Goal: Find specific page/section: Find specific page/section

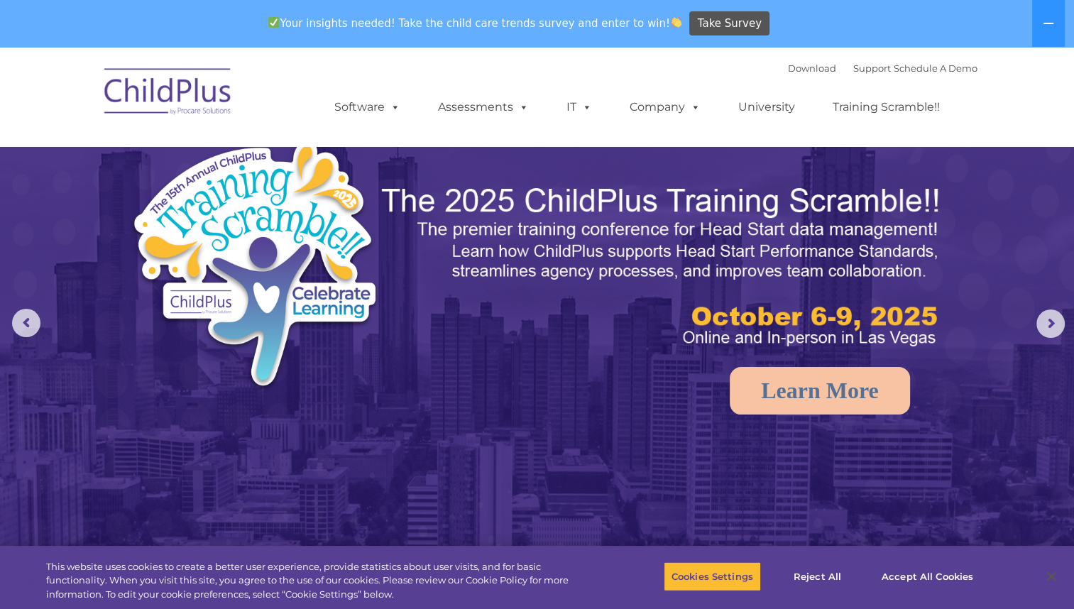
select select "MEDIUM"
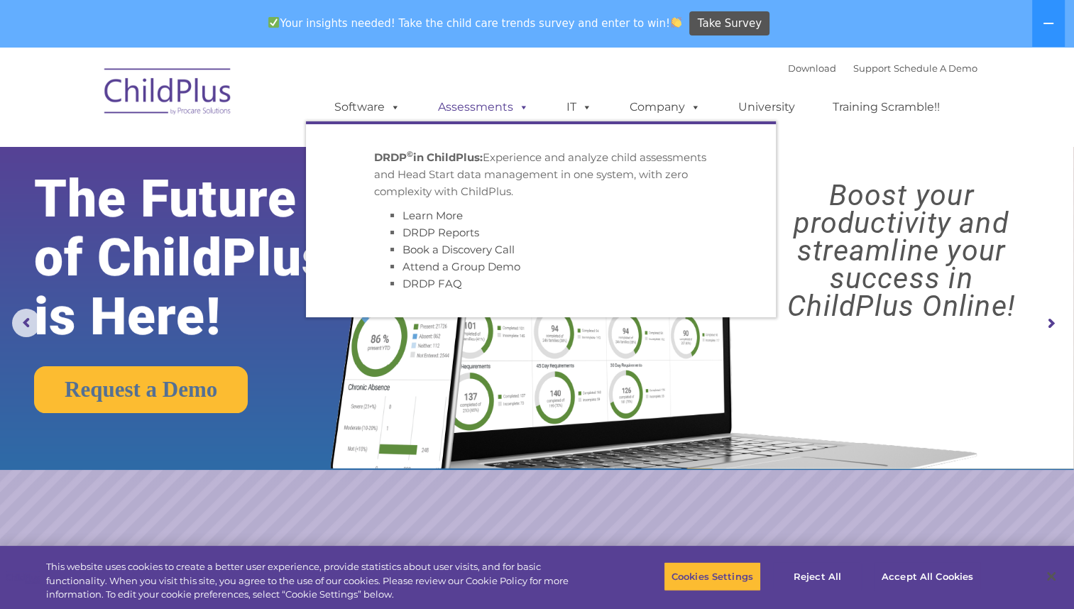
click at [519, 107] on span at bounding box center [521, 106] width 16 height 13
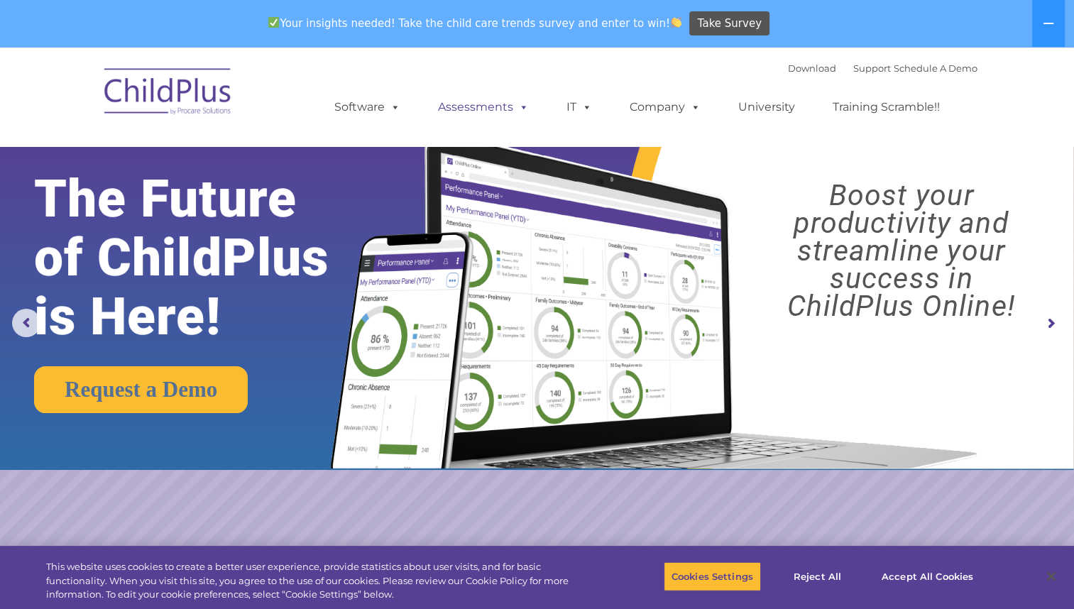
click at [474, 109] on link "Assessments" at bounding box center [483, 107] width 119 height 28
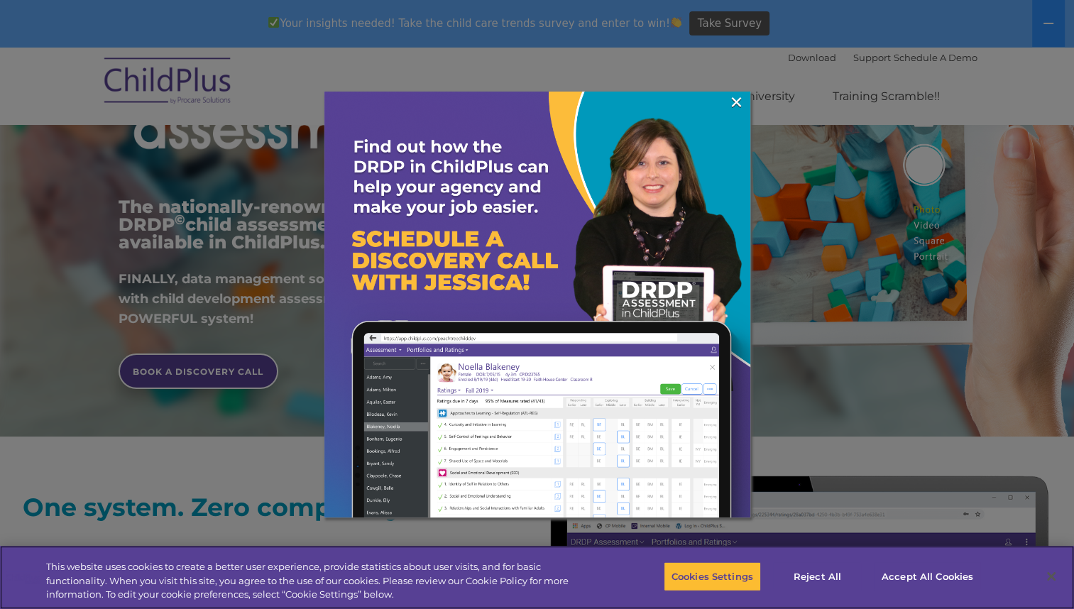
scroll to position [221, 0]
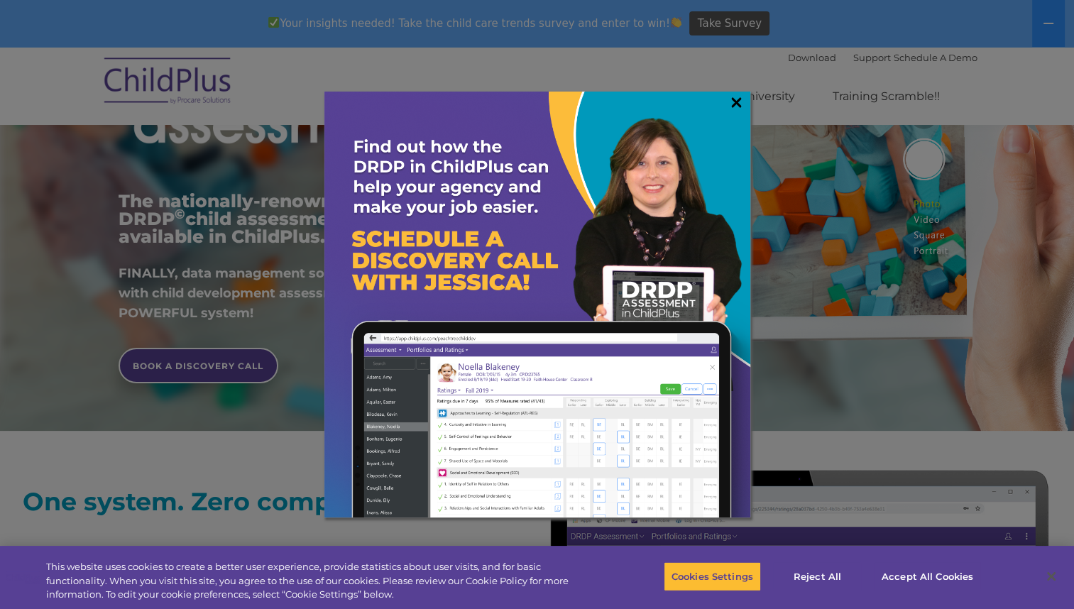
click at [735, 107] on link "×" at bounding box center [737, 102] width 16 height 14
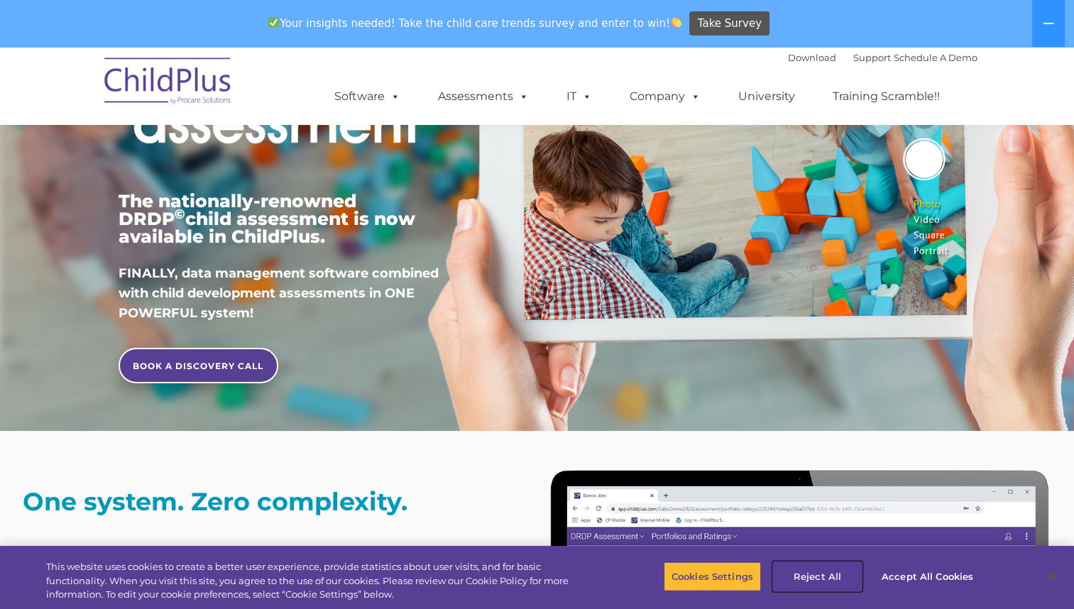
click at [813, 579] on button "Reject All" at bounding box center [817, 577] width 89 height 30
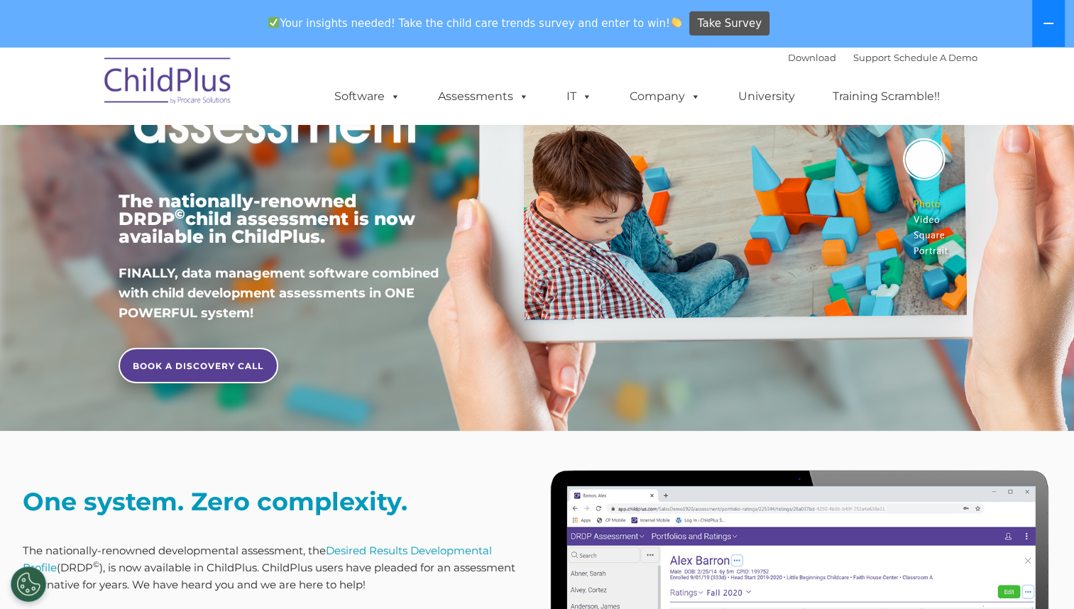
click at [1045, 20] on icon at bounding box center [1048, 23] width 11 height 11
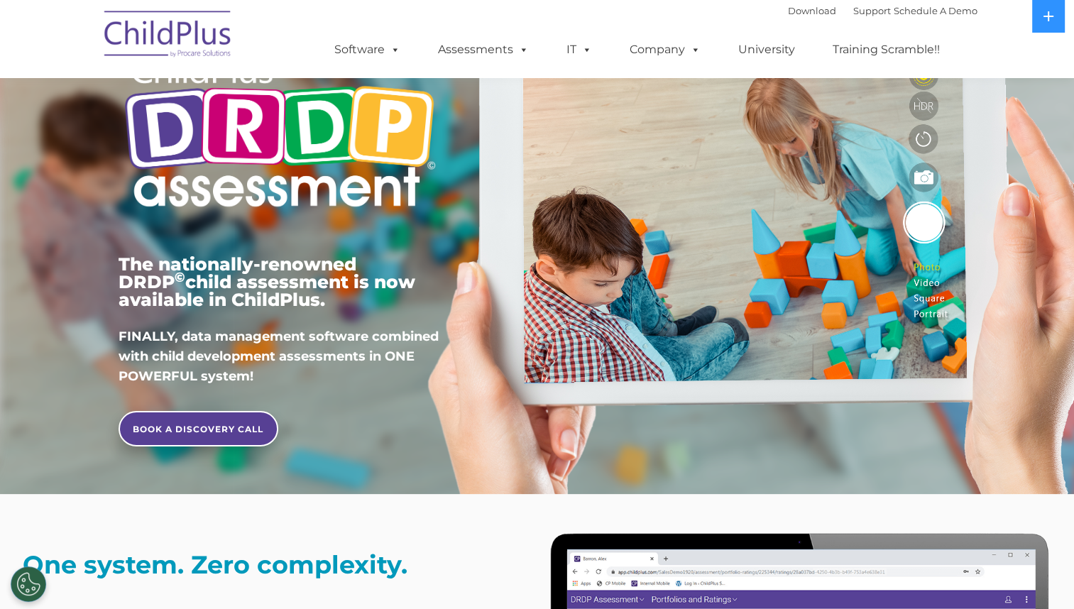
scroll to position [0, 0]
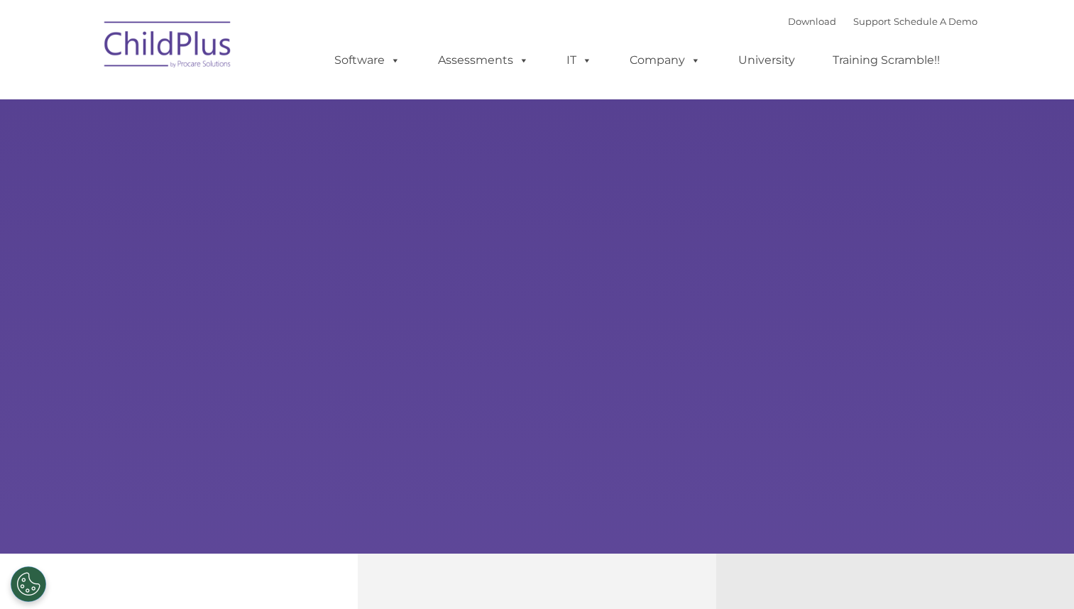
type input ""
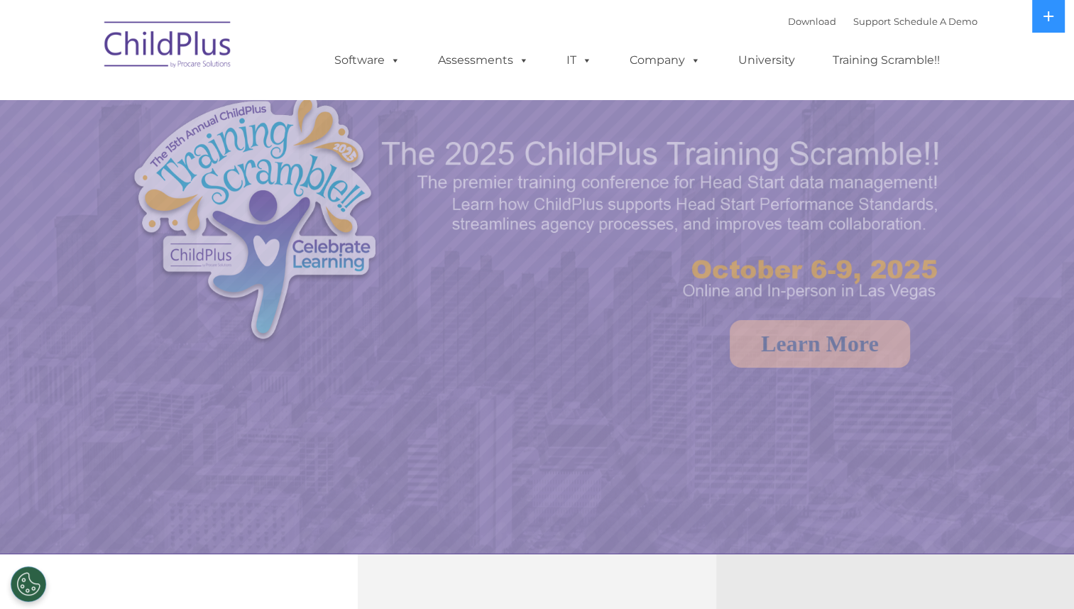
select select "MEDIUM"
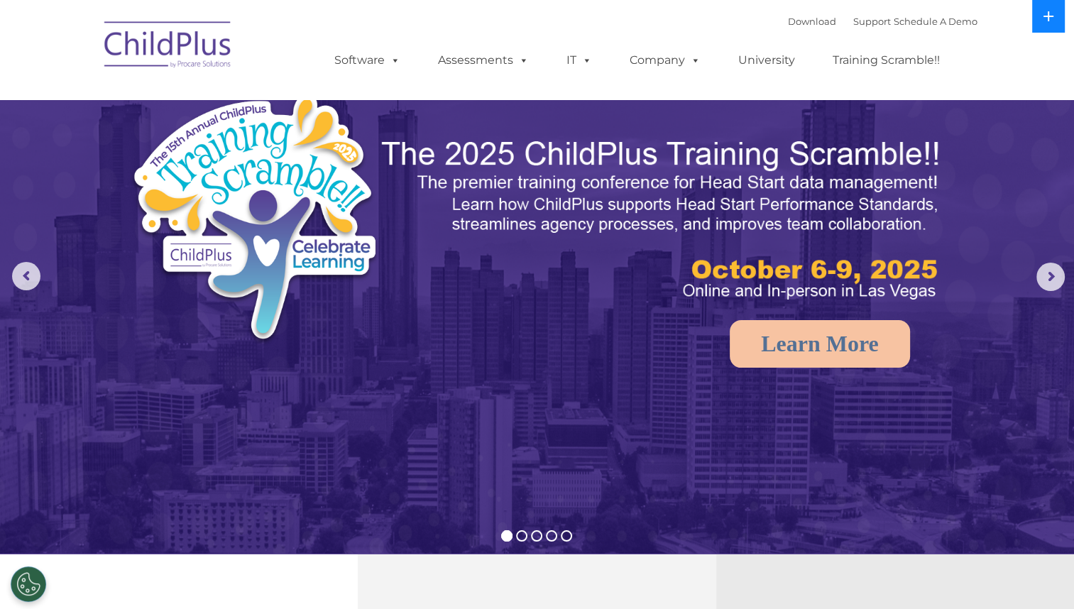
click at [1051, 17] on icon at bounding box center [1048, 16] width 11 height 11
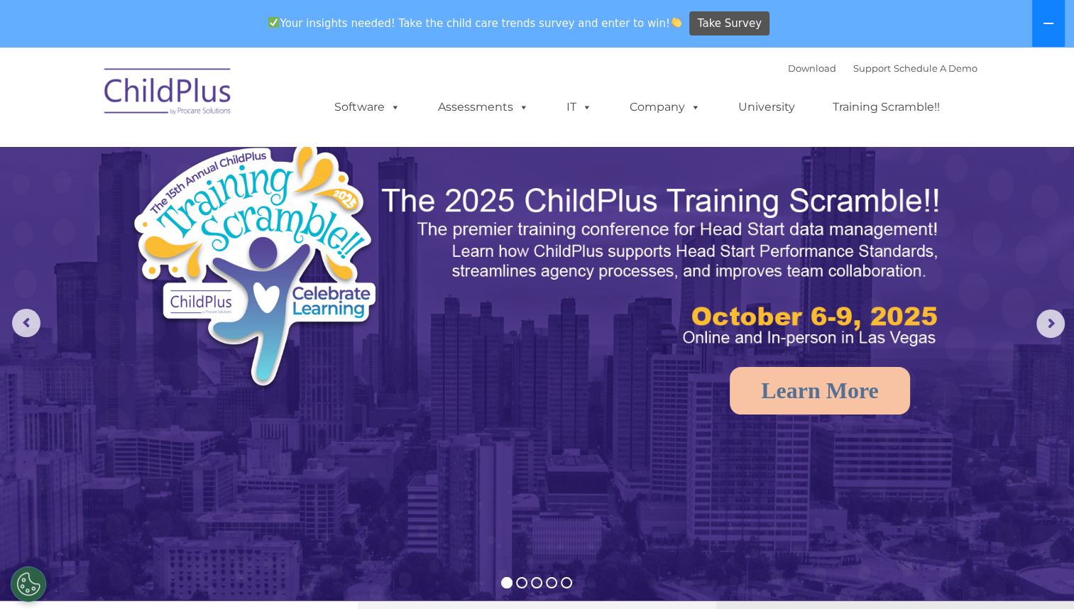
click at [1051, 18] on icon at bounding box center [1048, 23] width 11 height 11
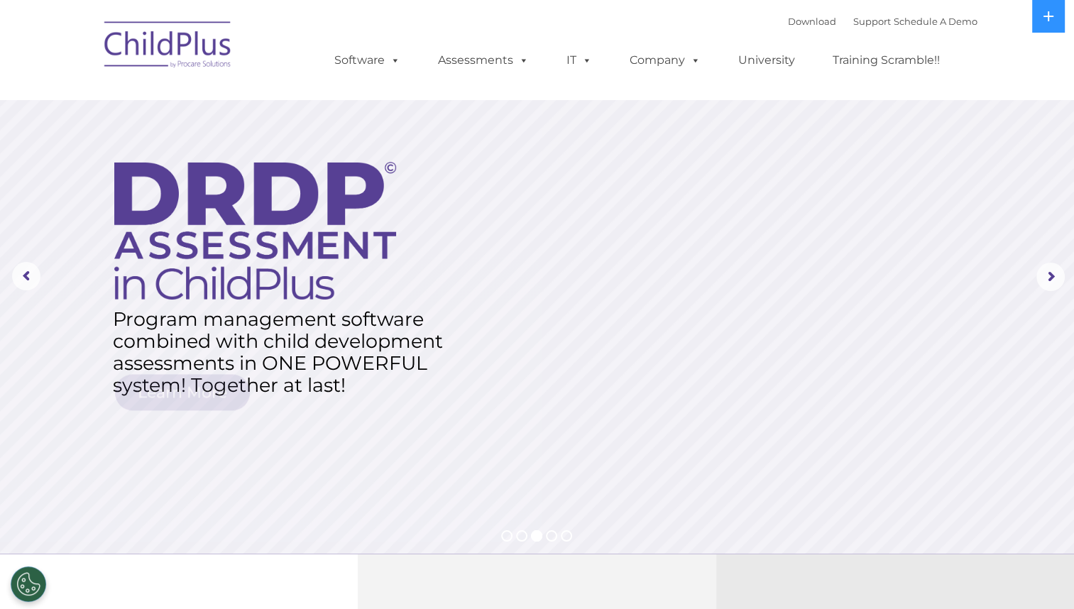
click at [192, 45] on img at bounding box center [168, 46] width 142 height 71
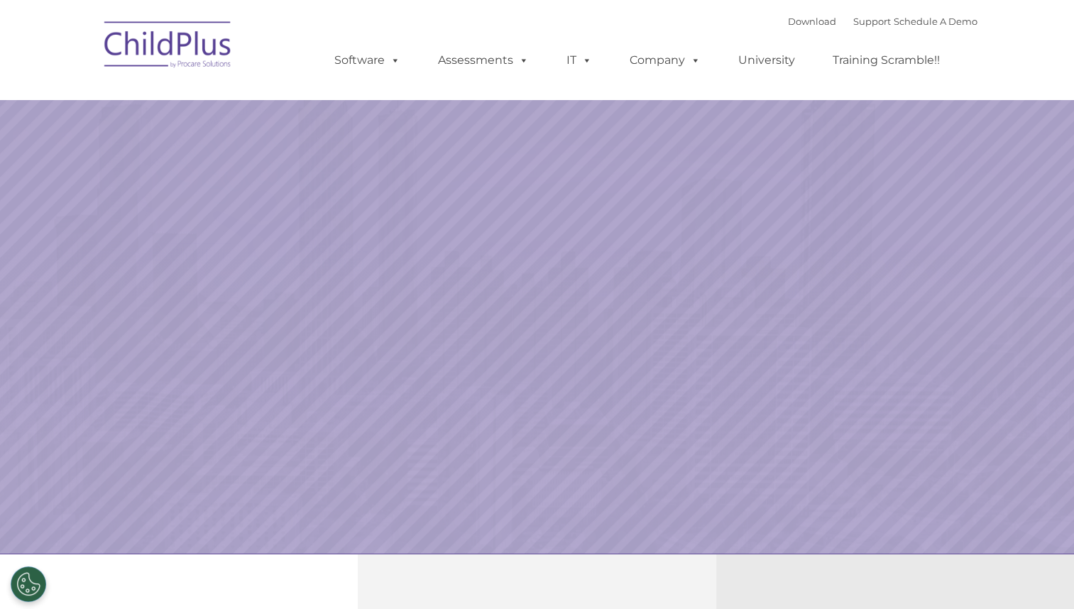
select select "MEDIUM"
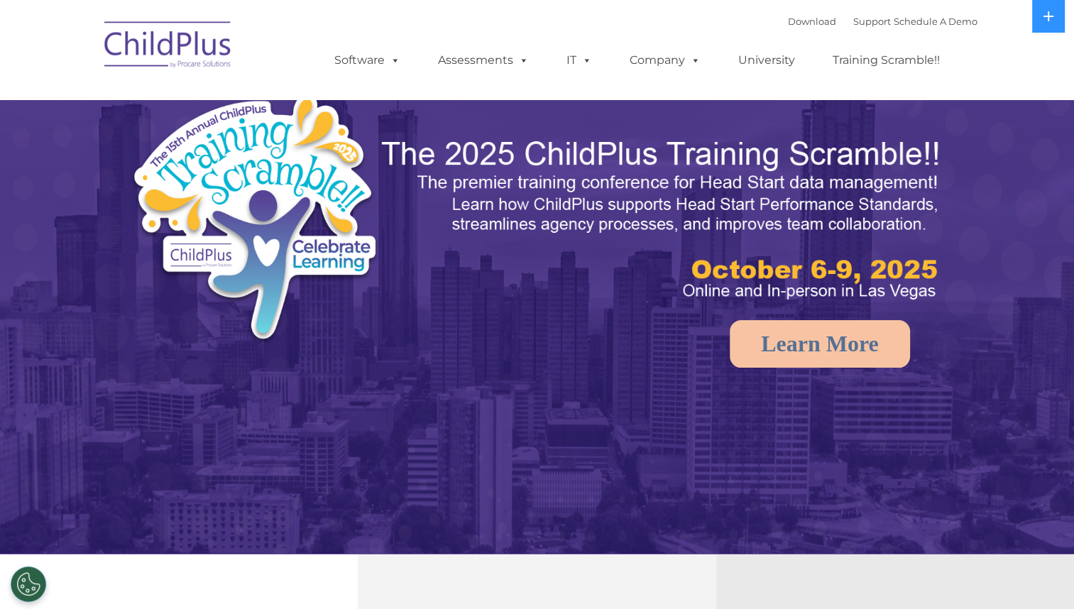
select select "MEDIUM"
click at [1048, 278] on rs-arrow at bounding box center [1051, 277] width 28 height 28
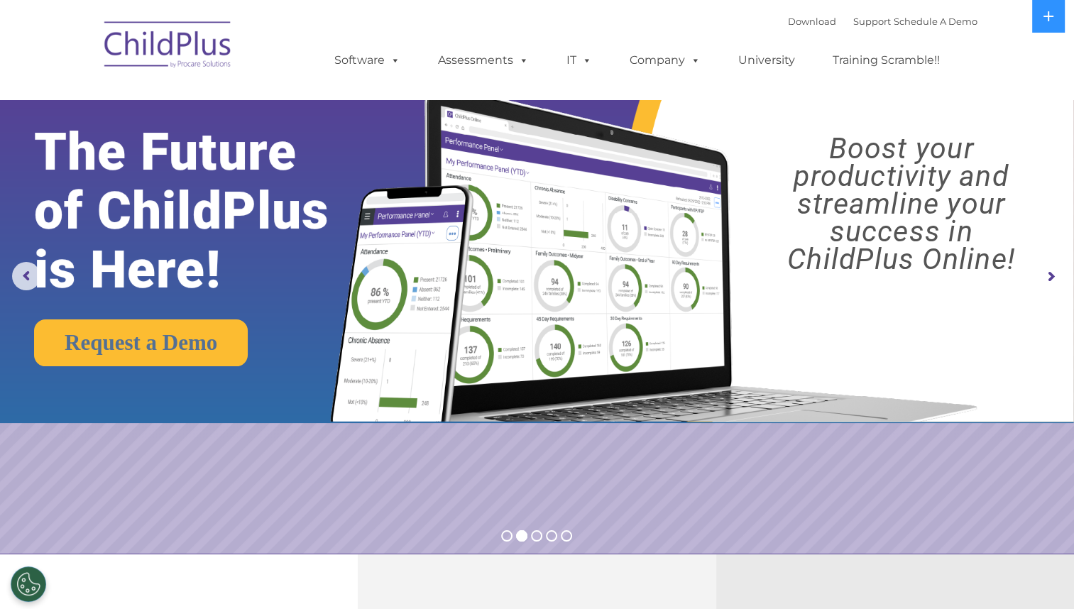
click at [1057, 276] on rs-arrow at bounding box center [1051, 277] width 28 height 28
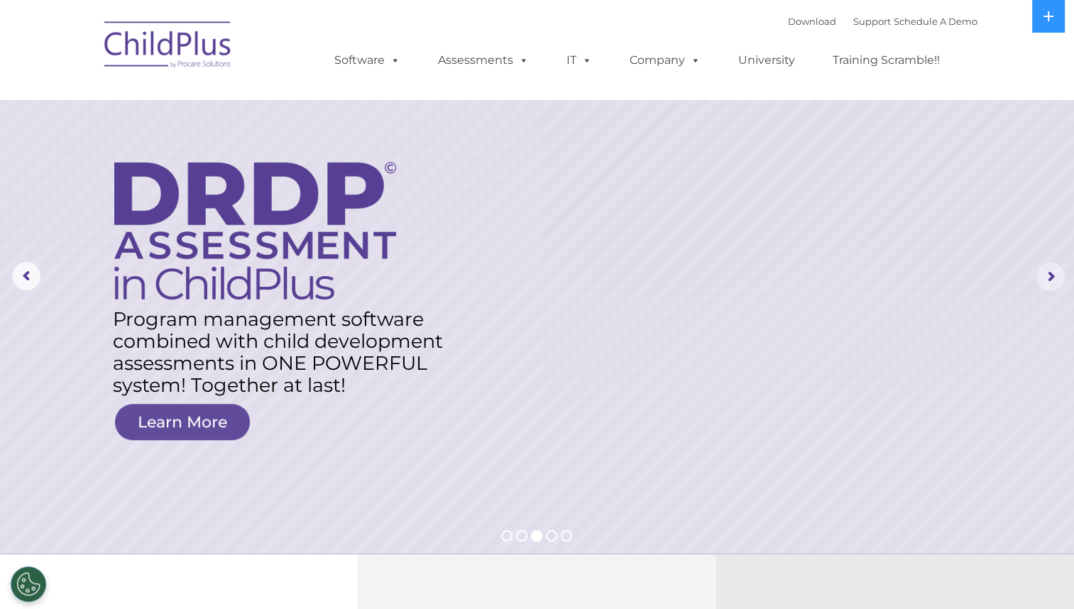
click at [1057, 276] on rs-arrow at bounding box center [1051, 277] width 28 height 28
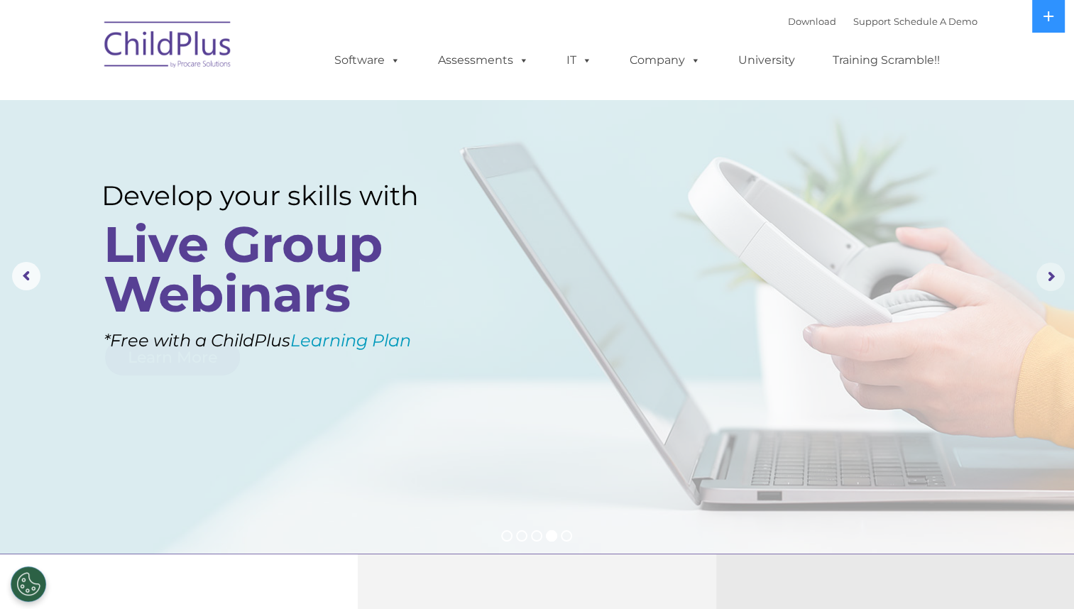
click at [1057, 276] on rs-arrow at bounding box center [1051, 277] width 28 height 28
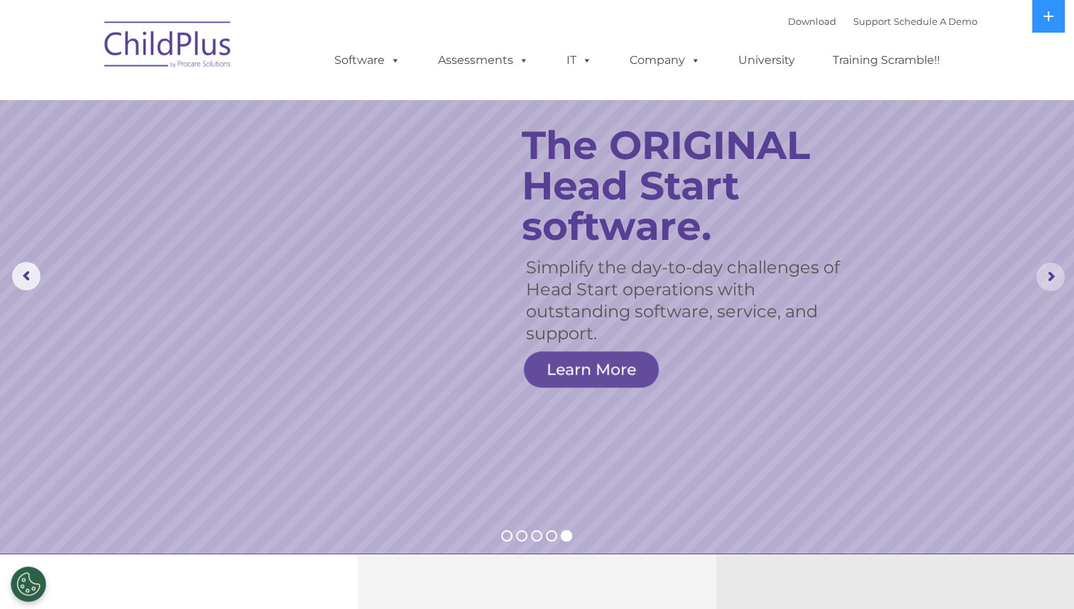
click at [1057, 276] on rs-arrow at bounding box center [1051, 277] width 28 height 28
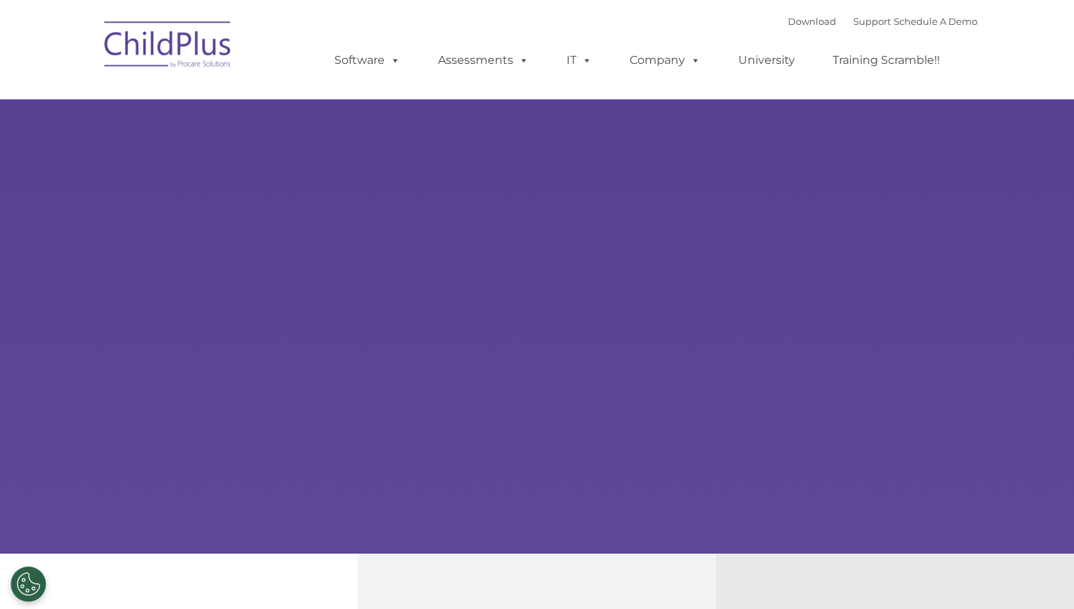
type input ""
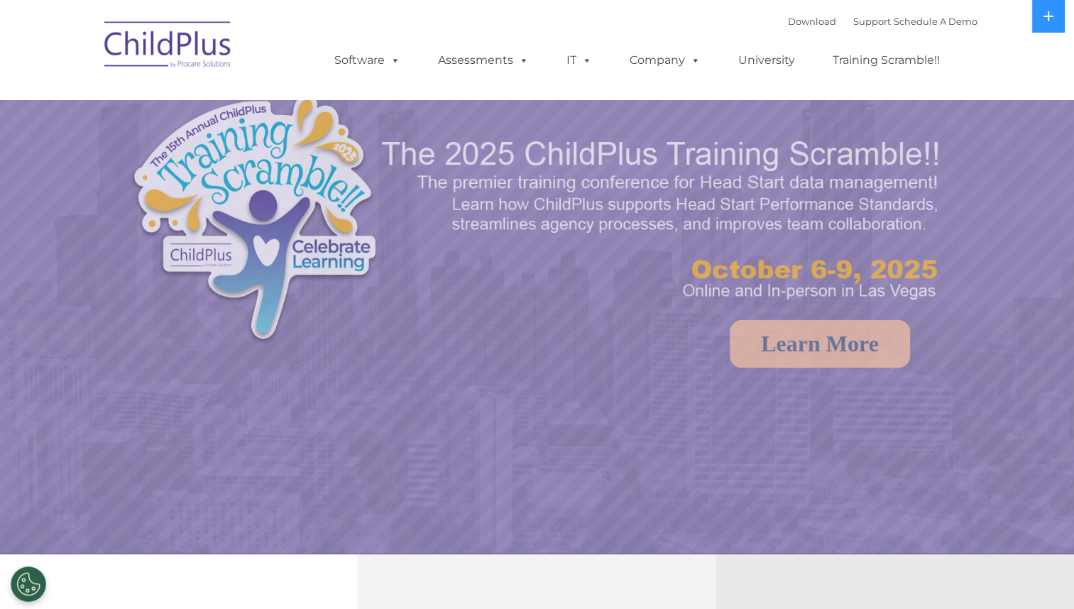
select select "MEDIUM"
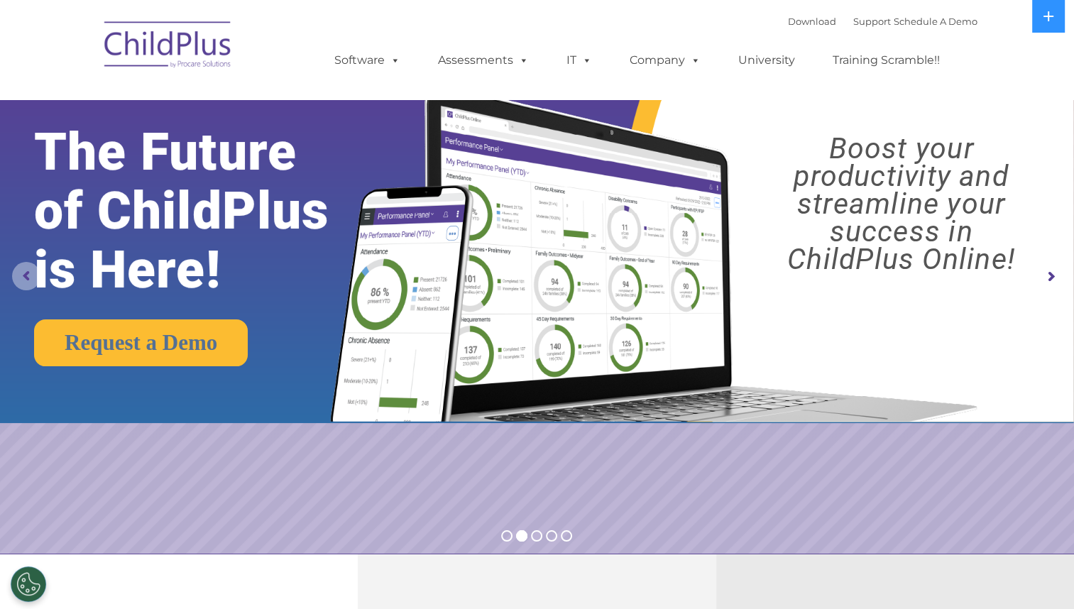
click at [24, 275] on rs-arrow at bounding box center [26, 276] width 28 height 28
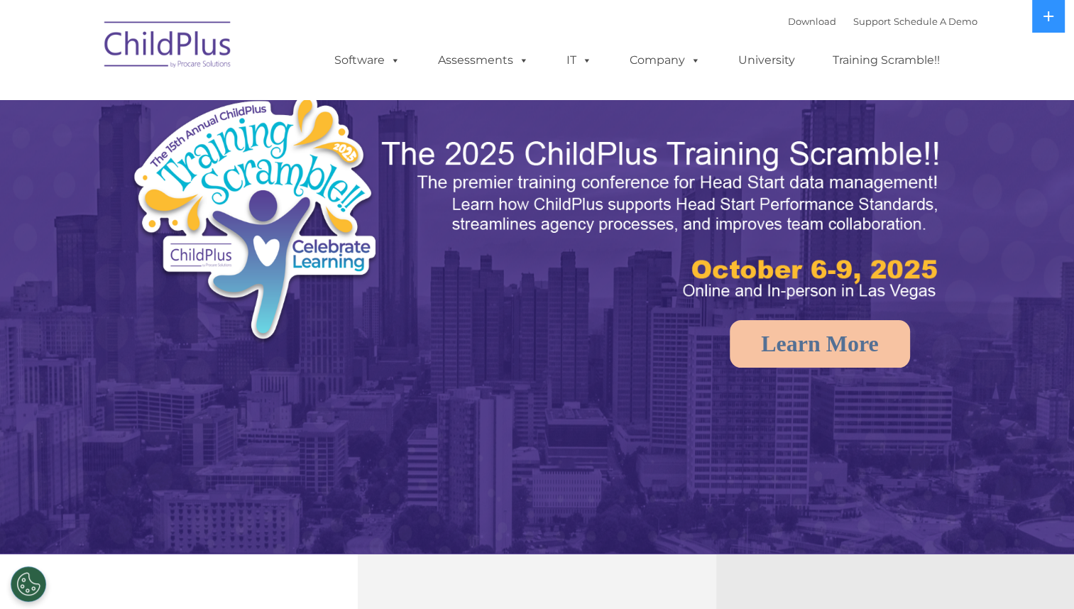
select select "MEDIUM"
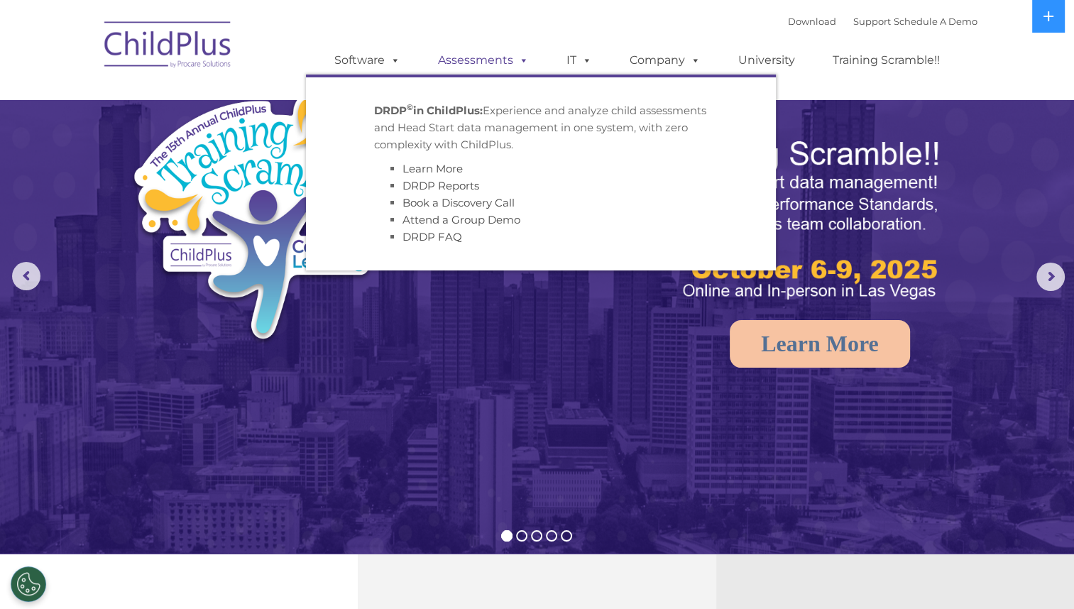
click at [480, 62] on link "Assessments" at bounding box center [483, 60] width 119 height 28
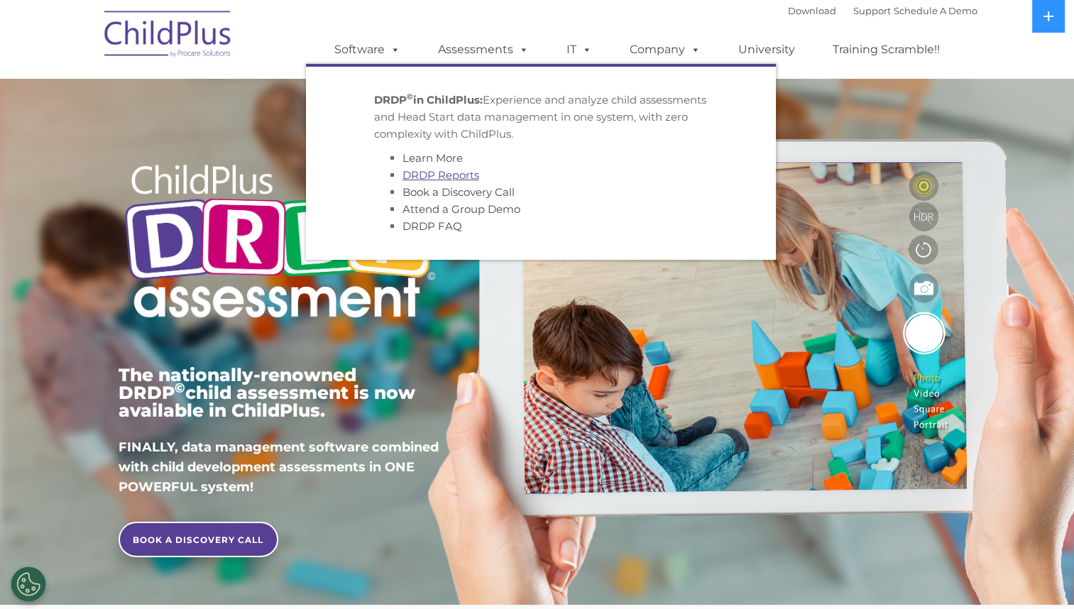
click at [441, 175] on link "DRDP Reports" at bounding box center [441, 174] width 77 height 13
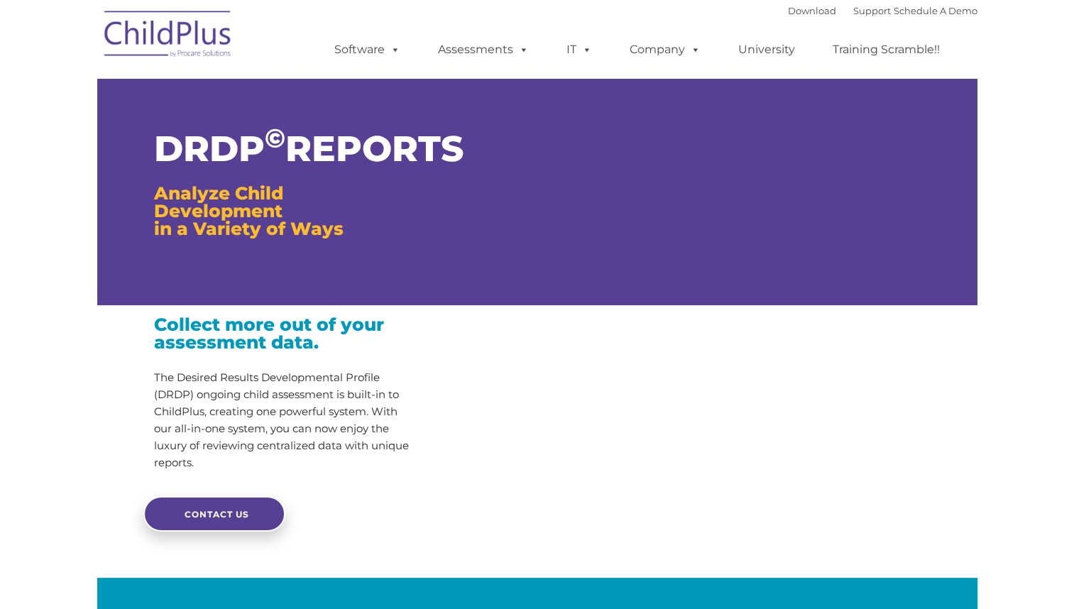
type input ""
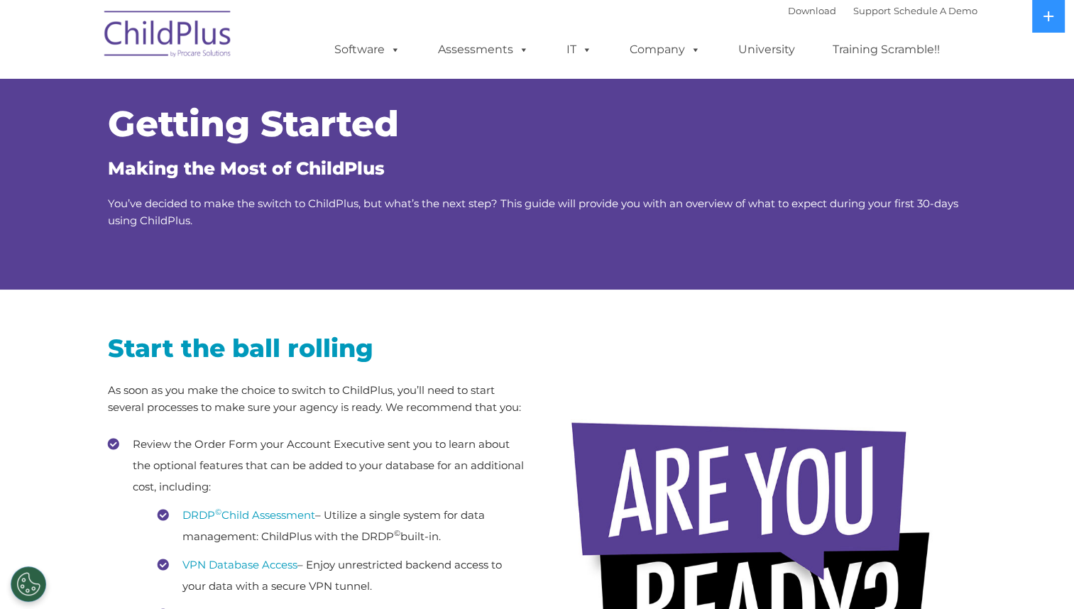
scroll to position [5, 0]
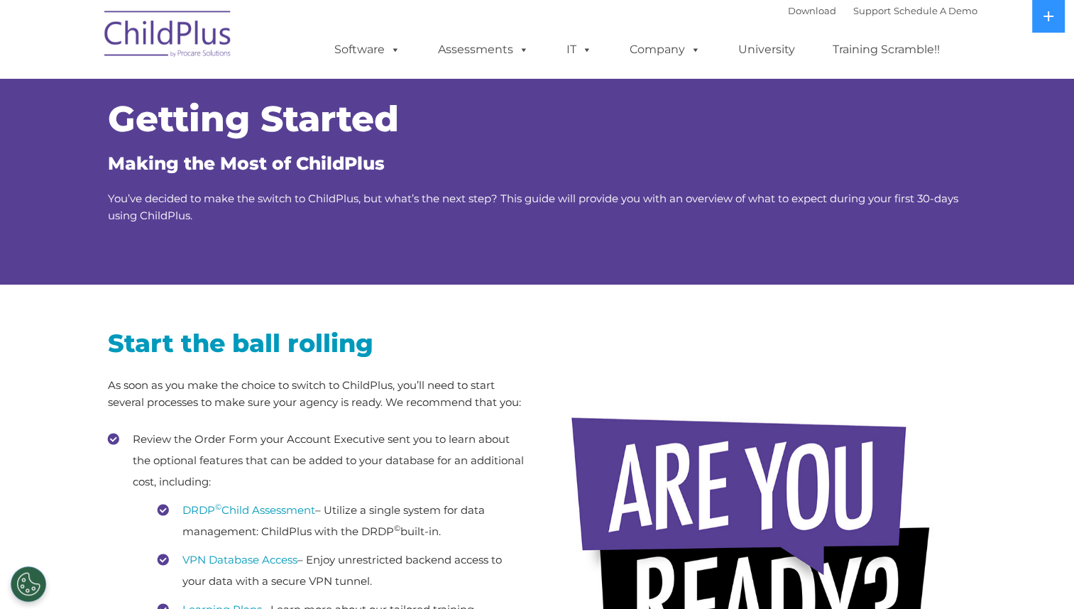
click at [175, 35] on img at bounding box center [168, 36] width 142 height 71
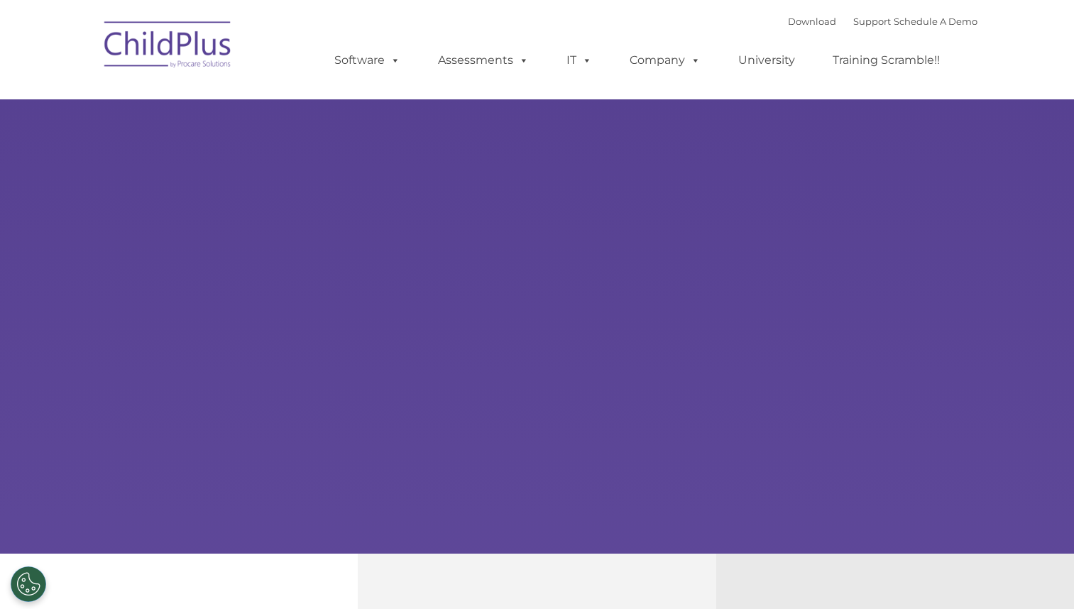
type input ""
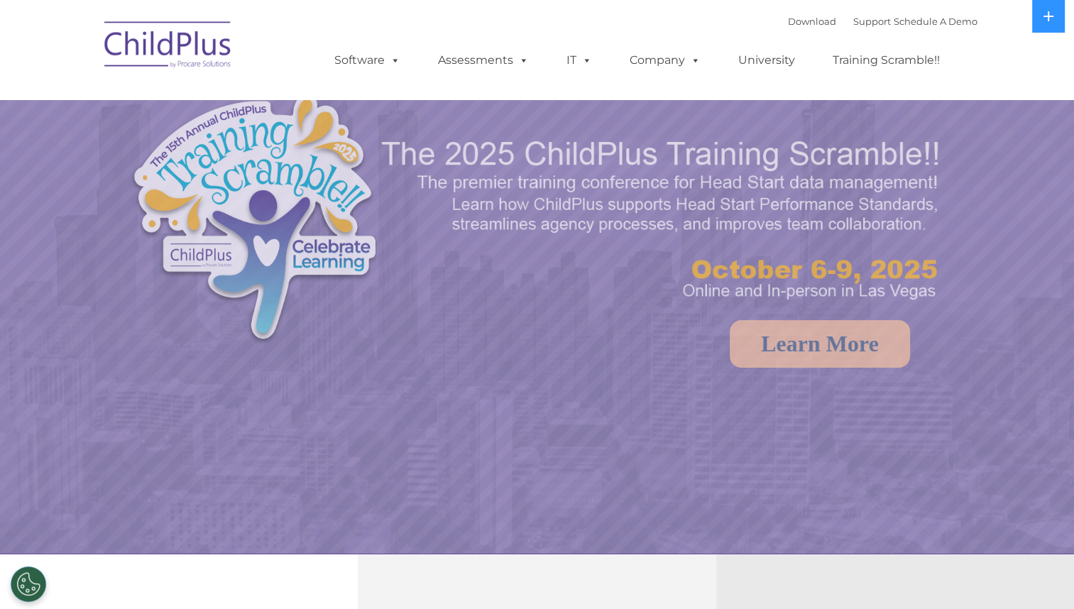
select select "MEDIUM"
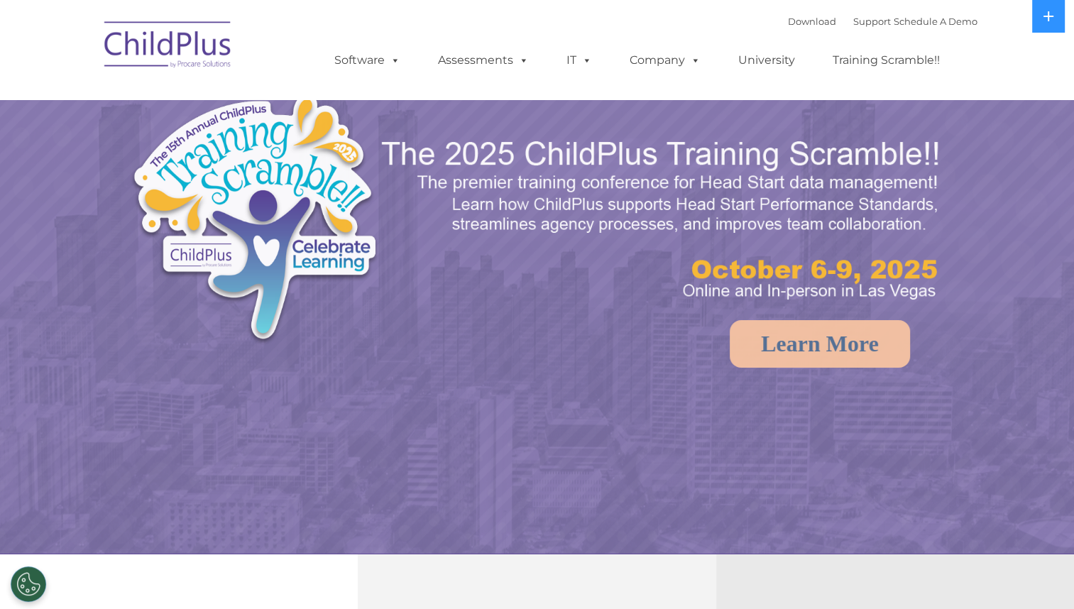
select select "MEDIUM"
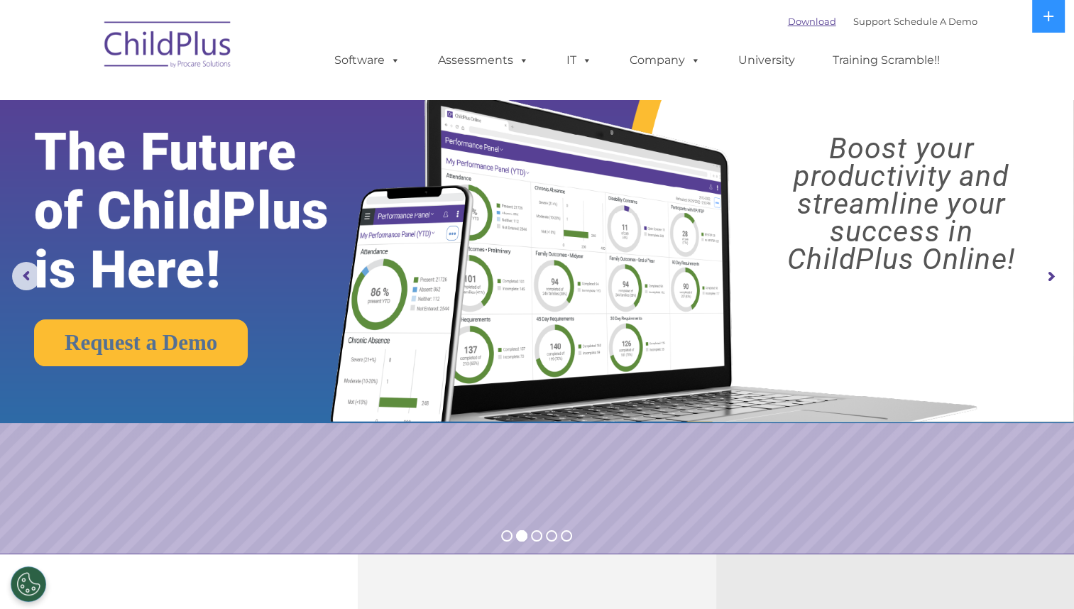
click at [790, 22] on link "Download" at bounding box center [812, 21] width 48 height 11
